Goal: Information Seeking & Learning: Learn about a topic

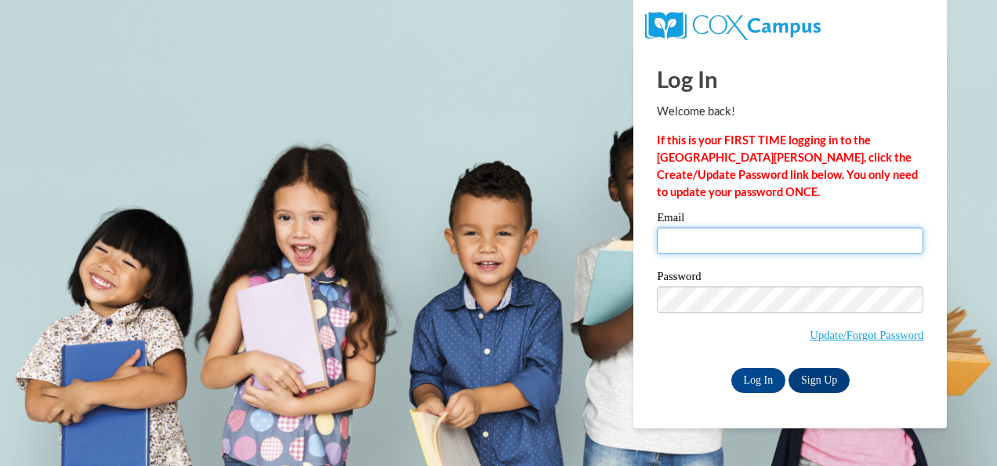
click at [702, 237] on input "Email" at bounding box center [790, 240] width 266 height 27
type input "[EMAIL_ADDRESS][DOMAIN_NAME]"
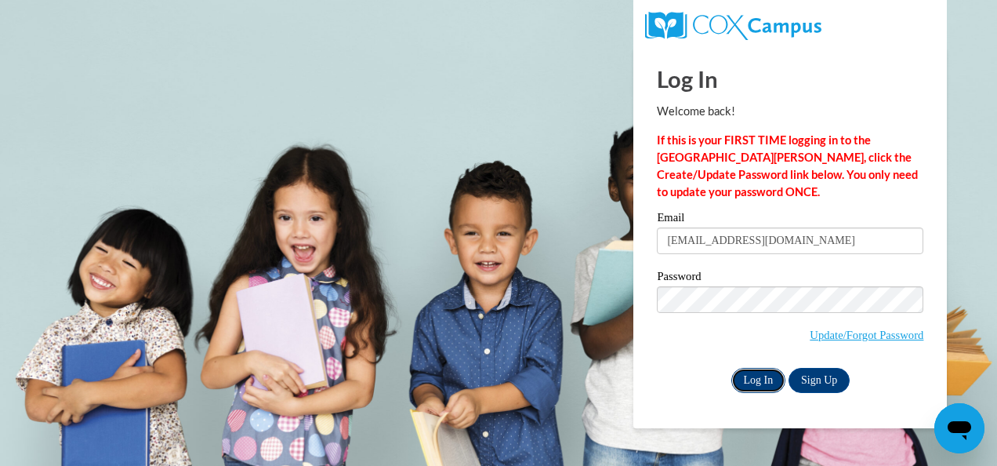
click at [757, 380] on input "Log In" at bounding box center [758, 380] width 55 height 25
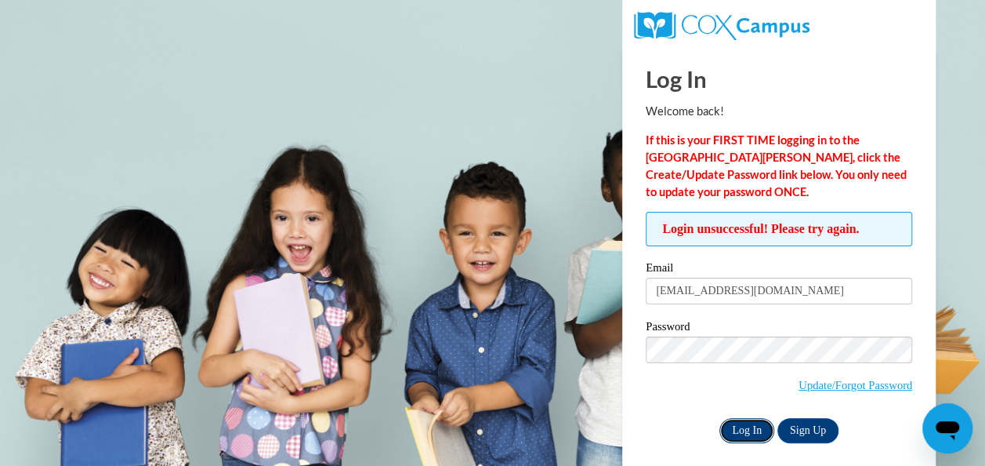
click at [754, 429] on input "Log In" at bounding box center [746, 430] width 55 height 25
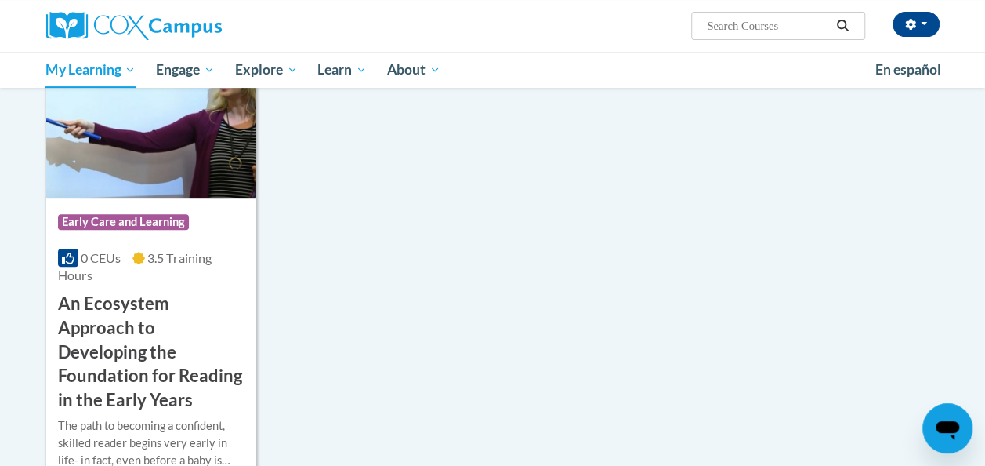
scroll to position [249, 0]
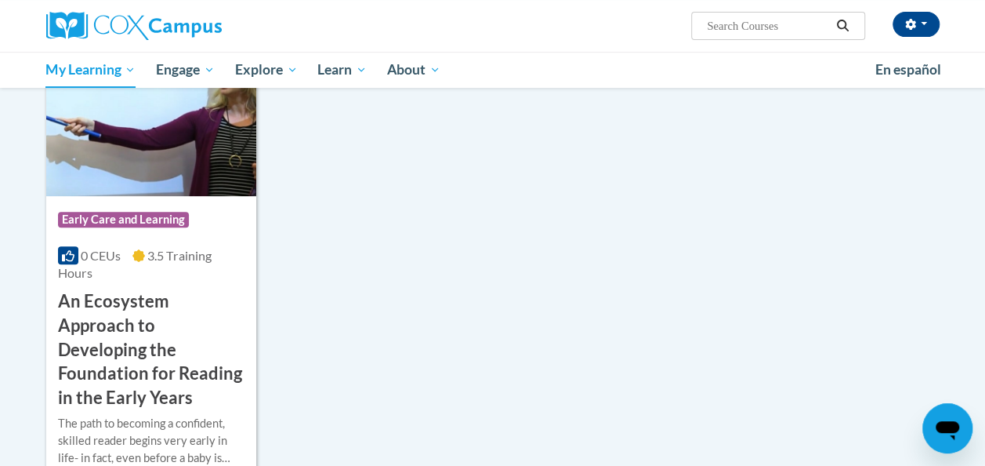
click at [189, 346] on h3 "An Ecosystem Approach to Developing the Foundation for Reading in the Early Yea…" at bounding box center [151, 349] width 187 height 121
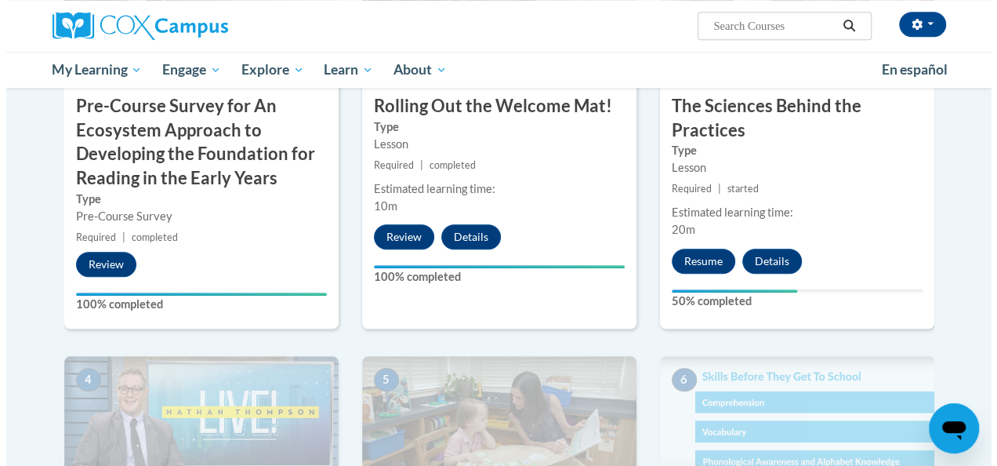
scroll to position [569, 0]
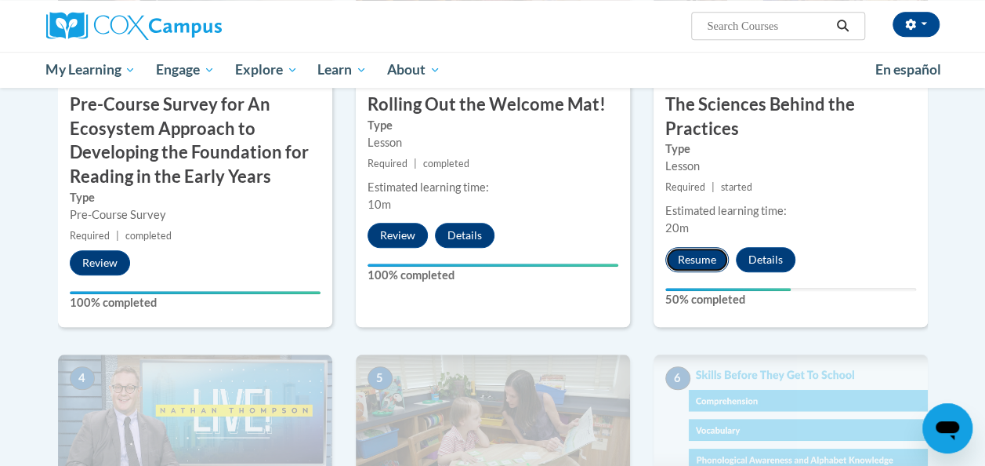
click at [698, 265] on button "Resume" at bounding box center [696, 259] width 63 height 25
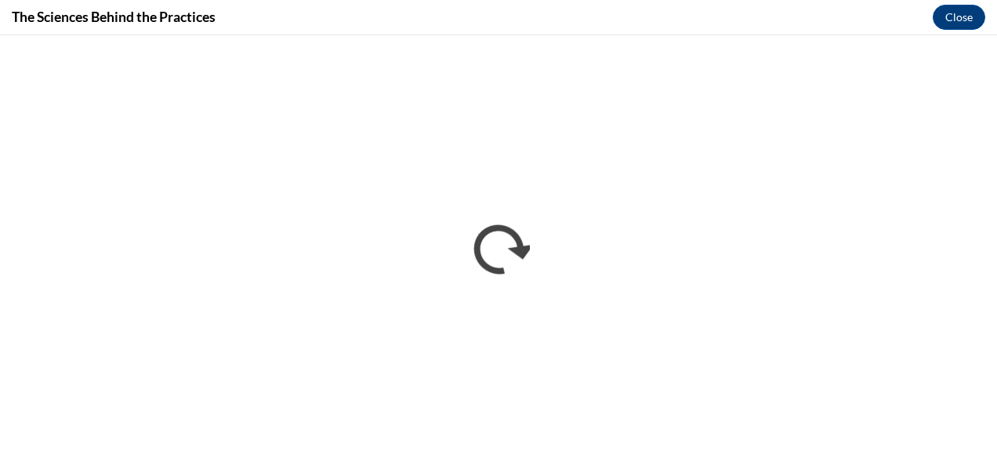
scroll to position [0, 0]
